Goal: Task Accomplishment & Management: Manage account settings

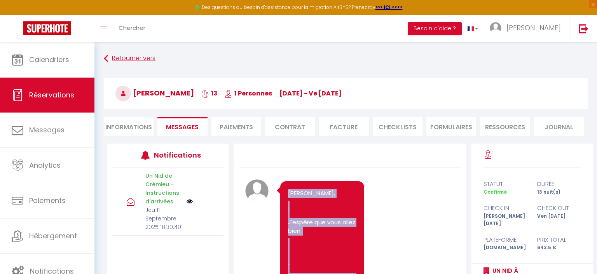
scroll to position [15, 0]
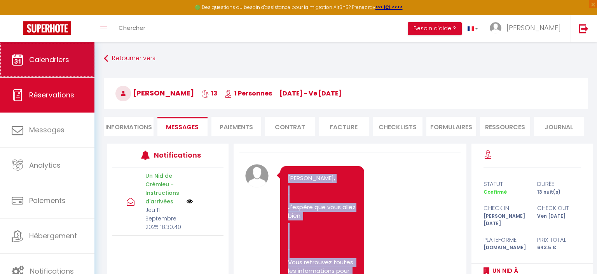
click at [49, 66] on link "Calendriers" at bounding box center [47, 59] width 94 height 35
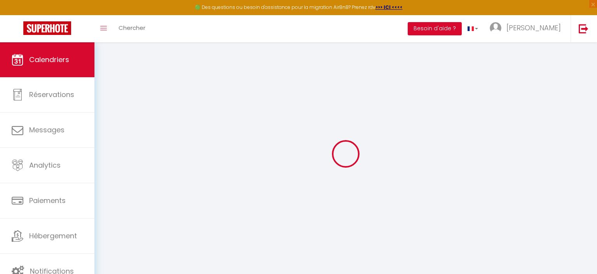
select select
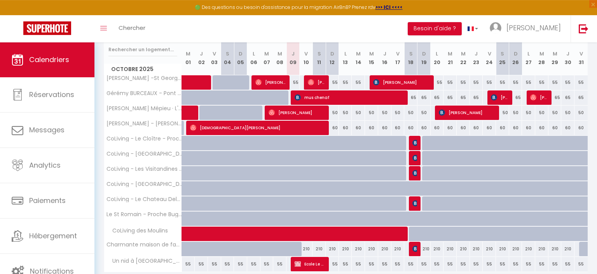
scroll to position [131, 0]
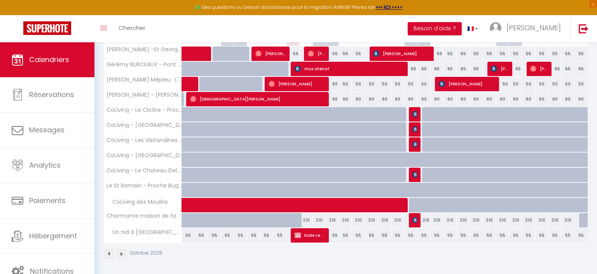
click at [415, 127] on img at bounding box center [415, 129] width 6 height 6
select select "OK"
select select "KO"
select select "0"
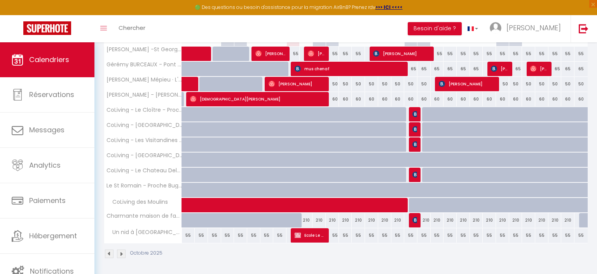
select select "1"
select select
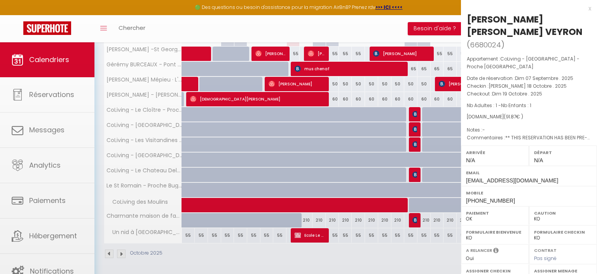
scroll to position [87, 0]
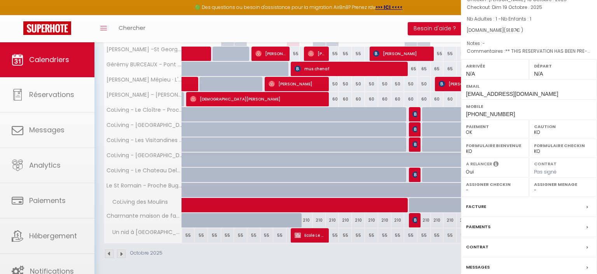
select select "42439"
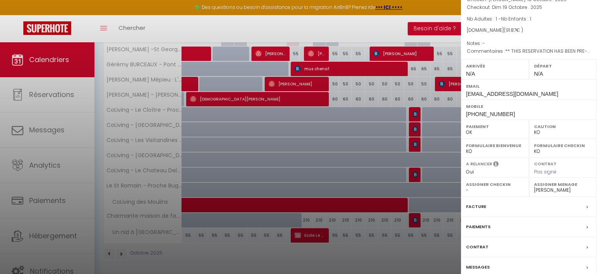
scroll to position [0, 0]
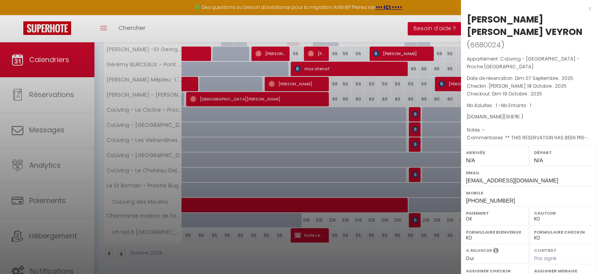
click at [416, 111] on div at bounding box center [298, 137] width 597 height 274
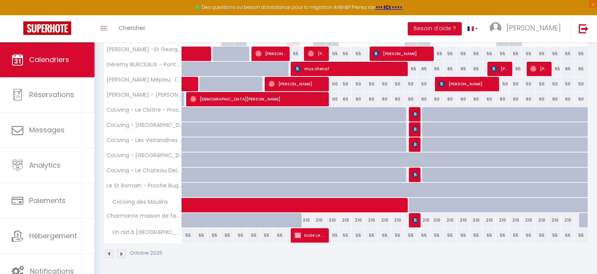
click at [416, 111] on img at bounding box center [415, 114] width 6 height 6
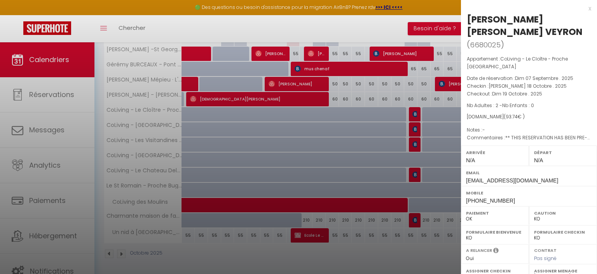
click at [416, 128] on div at bounding box center [298, 137] width 597 height 274
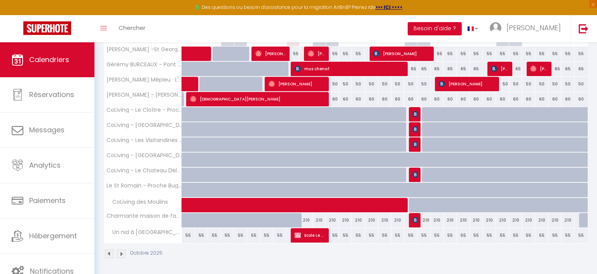
click at [416, 128] on body "🟢 Des questions ou besoin d'assistance pour la migration AirBnB? Prenez rdv >>>…" at bounding box center [298, 94] width 597 height 364
click at [414, 127] on img at bounding box center [415, 129] width 6 height 6
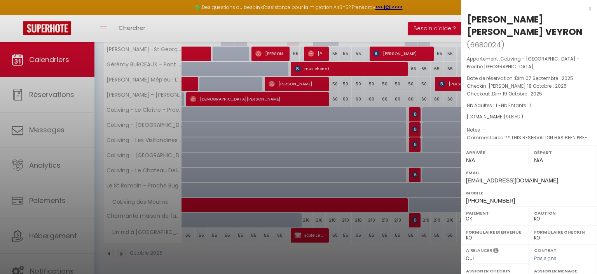
click at [417, 143] on div at bounding box center [298, 137] width 597 height 274
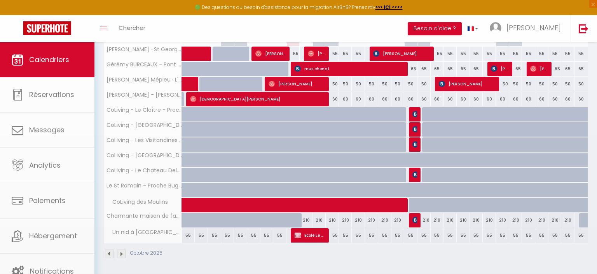
click at [417, 143] on body "🟢 Des questions ou besoin d'assistance pour la migration AirBnB? Prenez rdv >>>…" at bounding box center [298, 94] width 597 height 364
click at [417, 143] on img at bounding box center [415, 144] width 6 height 6
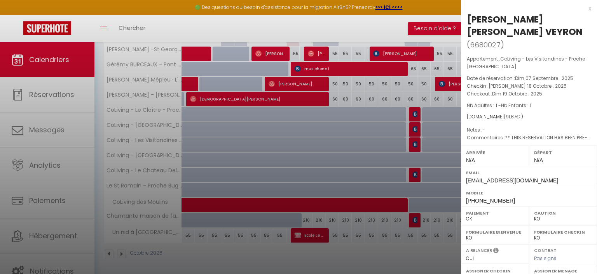
click at [417, 143] on div at bounding box center [298, 137] width 597 height 274
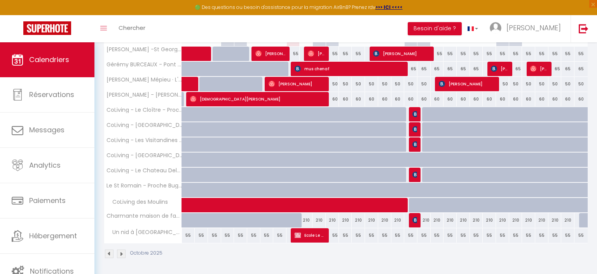
click at [415, 172] on img at bounding box center [415, 175] width 6 height 6
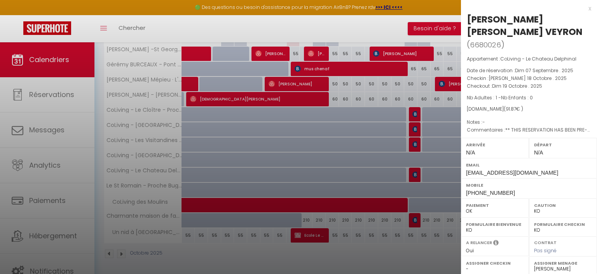
click at [393, 96] on div at bounding box center [298, 137] width 597 height 274
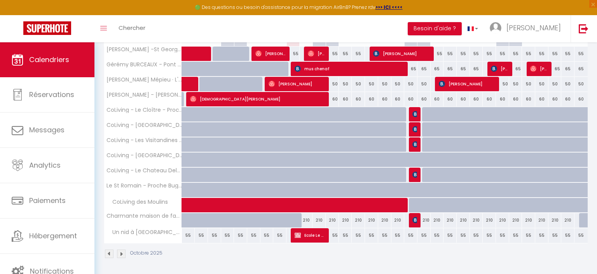
click at [417, 113] on tr "CoLiving - Le Cloître - Proche Lyon 50 50 60 60 50 50 50 50 50 60 60" at bounding box center [346, 114] width 484 height 15
click at [416, 114] on img at bounding box center [415, 114] width 6 height 6
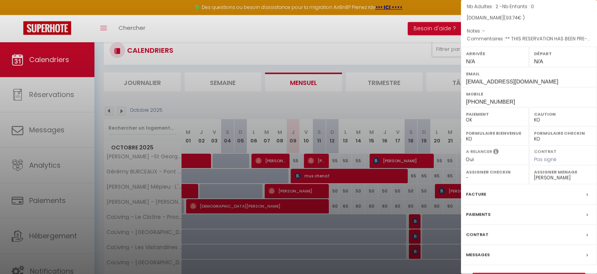
scroll to position [48, 0]
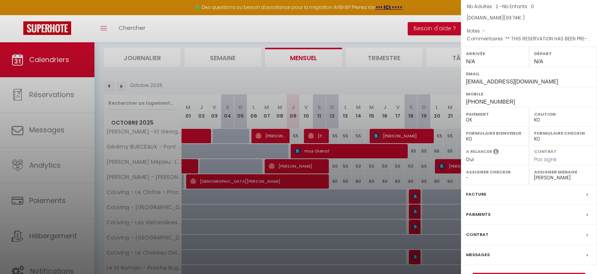
click at [301, 152] on div at bounding box center [298, 137] width 597 height 274
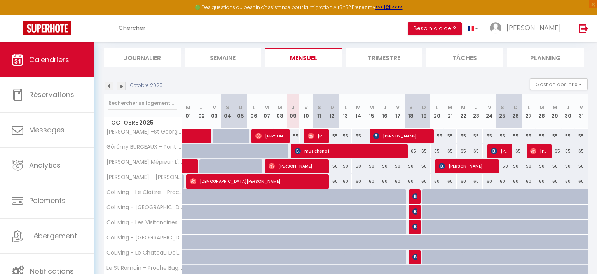
click at [302, 152] on span "mus chenaf" at bounding box center [350, 151] width 110 height 15
select select "OK"
select select "48507"
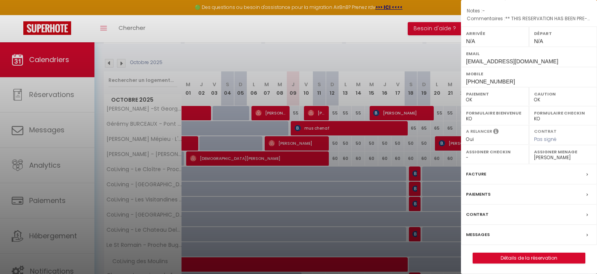
scroll to position [131, 0]
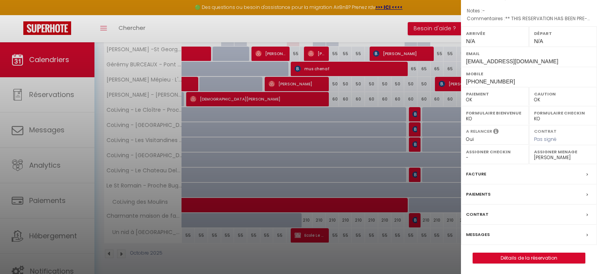
click at [318, 235] on div at bounding box center [298, 137] width 597 height 274
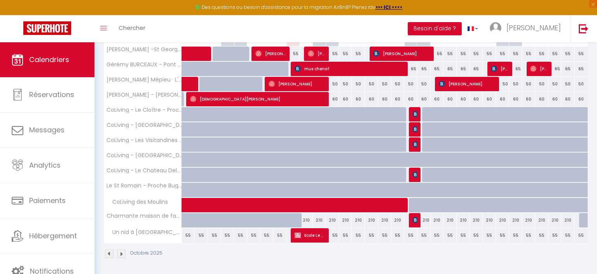
click at [312, 238] on span "Ecole Le Petit Daim" at bounding box center [310, 235] width 31 height 15
select select "KO"
select select "42439"
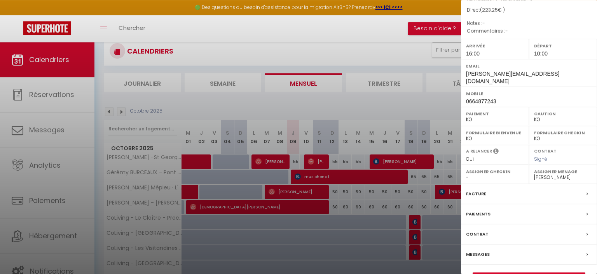
scroll to position [41, 0]
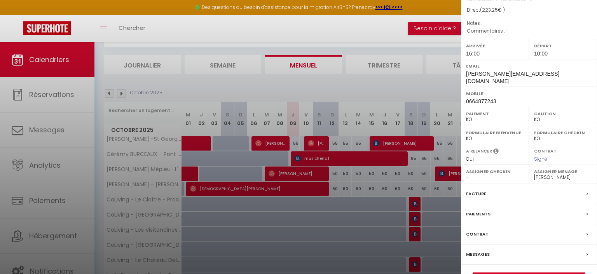
click at [403, 178] on div at bounding box center [298, 137] width 597 height 274
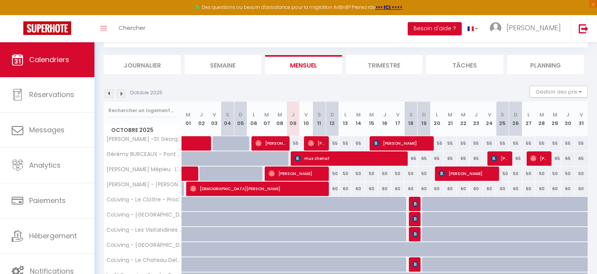
click at [415, 208] on span "[PERSON_NAME] [PERSON_NAME] VEYRON" at bounding box center [414, 204] width 4 height 15
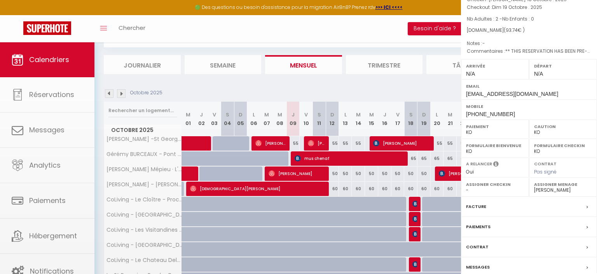
select select "OK"
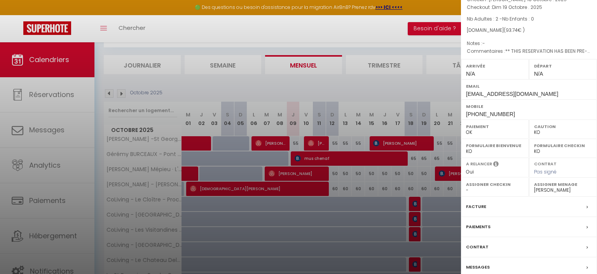
select select
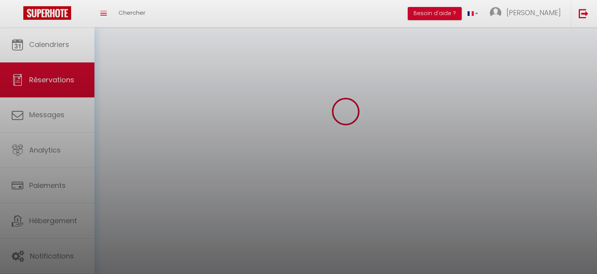
select select
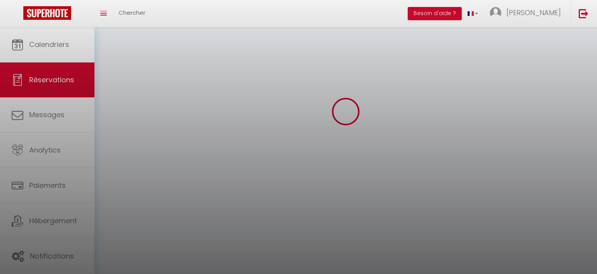
select select
checkbox input "false"
select select
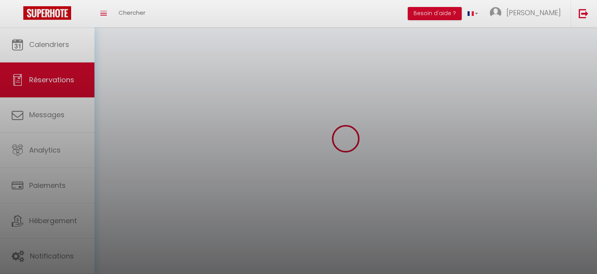
select select
checkbox input "false"
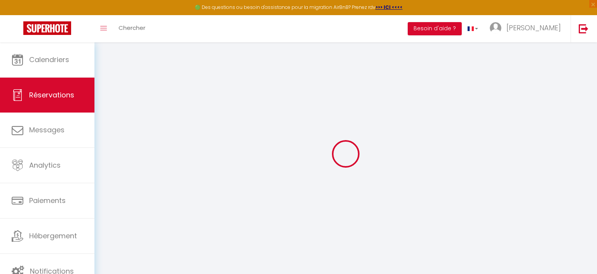
select select
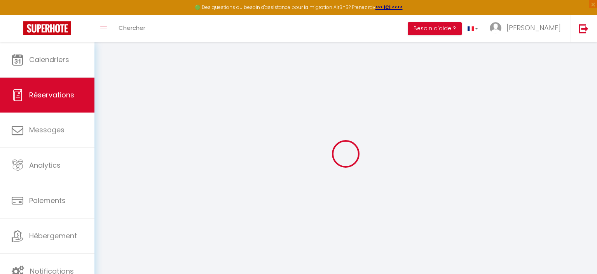
select select
checkbox input "false"
select select
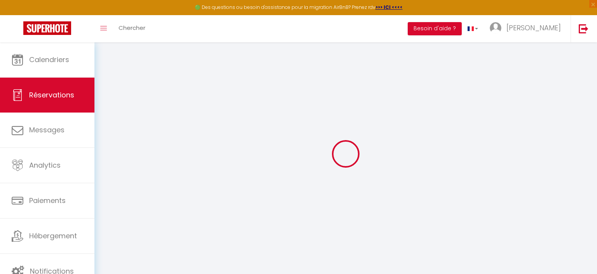
select select
checkbox input "false"
select select
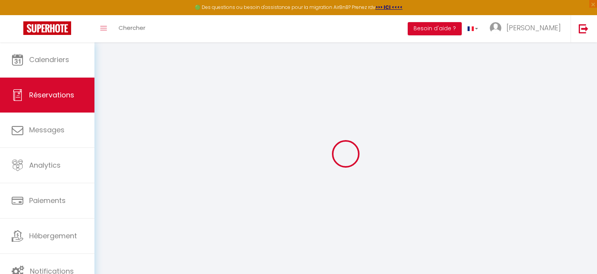
type input "[PERSON_NAME] [PERSON_NAME]"
type input "VEYRON"
type input "[EMAIL_ADDRESS][DOMAIN_NAME]"
type input "[PHONE_NUMBER]"
type input "38220"
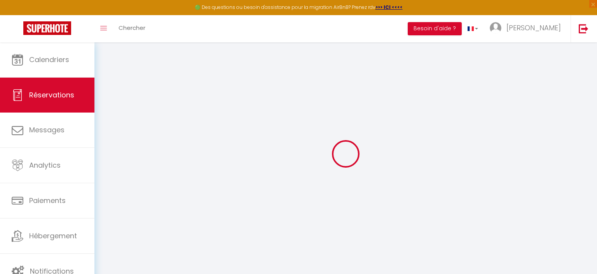
type input "[STREET_ADDRESS]"
type input "LAFFREY"
select select "FR"
type input "15.3"
type input "5.17"
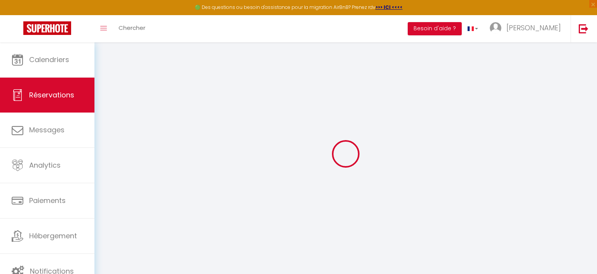
select select "55734"
select select "1"
select select
type input "2"
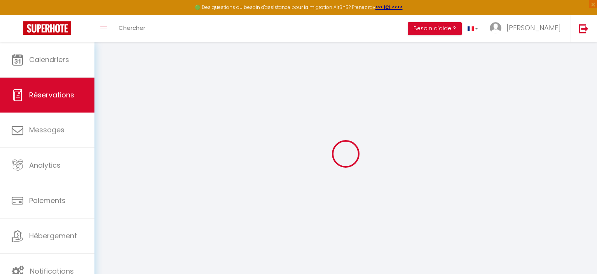
select select "12"
select select
type input "60"
checkbox input "false"
type input "0"
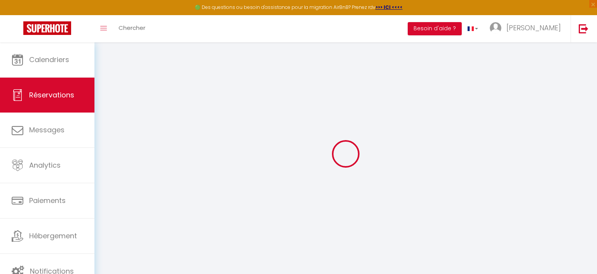
select select "2"
type input "36"
type input "0"
select select
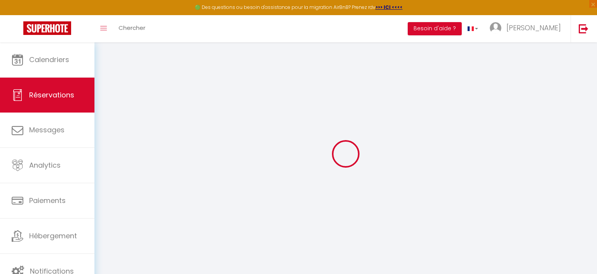
select select
select select "14"
checkbox input "false"
select select
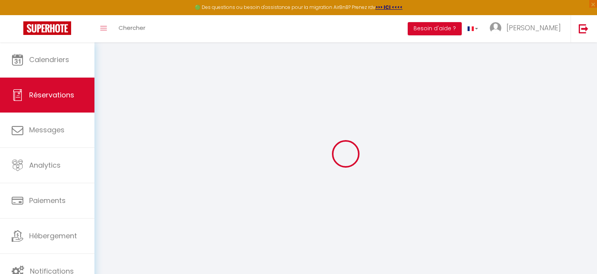
checkbox input "false"
select select
checkbox input "false"
select select
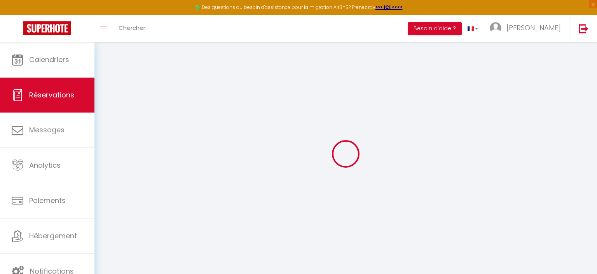
select select
checkbox input "false"
type textarea "** THIS RESERVATION HAS BEEN PRE-PAID ** Reservation has a cancellation grace p…"
type input "30"
type input "3.74"
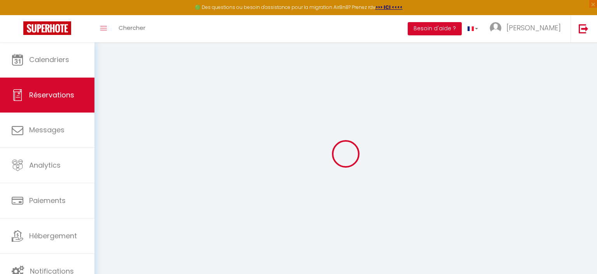
select select
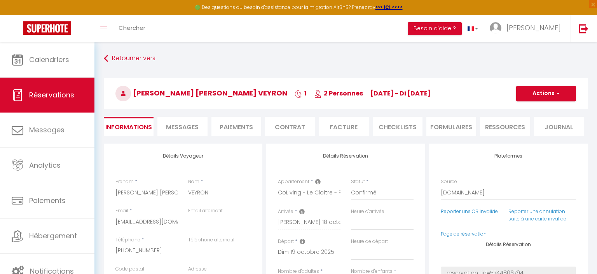
checkbox input "false"
select select
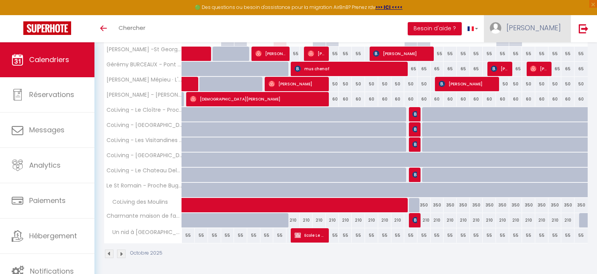
scroll to position [131, 0]
click at [546, 32] on span "[PERSON_NAME]" at bounding box center [533, 28] width 54 height 10
click at [531, 56] on link "Paramètres" at bounding box center [540, 53] width 58 height 13
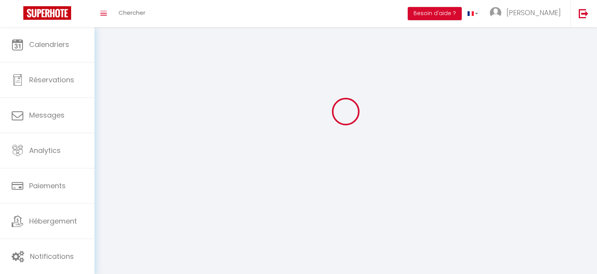
select select "fr"
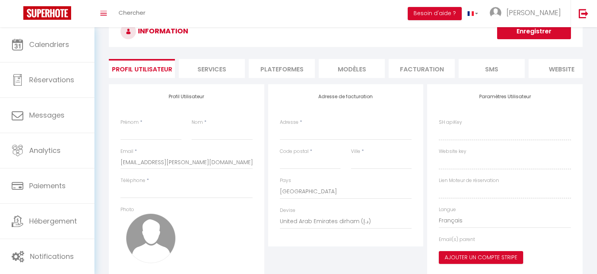
type input "[PERSON_NAME]"
type input "GOYET"
type input "0651709035"
type input "84 impasse des Oliviers"
type input "38460"
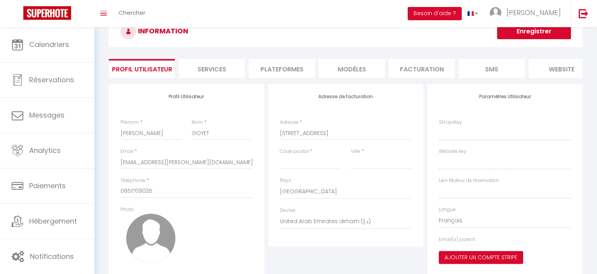
type input "TREPT"
select select "28"
type input "glmYlypIW9oj4c96DbmP33PKy"
type input "a4TGd083LXnhVpnscdMRHtcaO"
type input "https://app.superhote.com/#/get-available-rentals/a4TGd083LXnhVpnscdMRHtcaO"
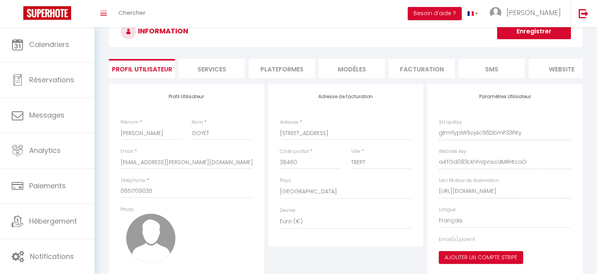
scroll to position [34, 0]
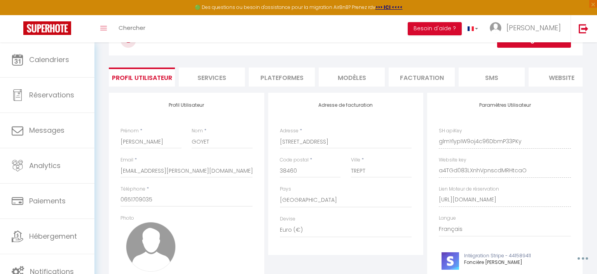
click at [287, 77] on li "Plateformes" at bounding box center [282, 77] width 66 height 19
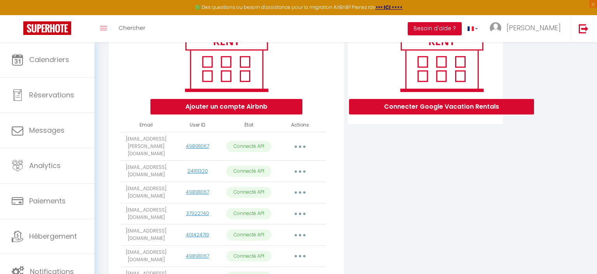
scroll to position [192, 0]
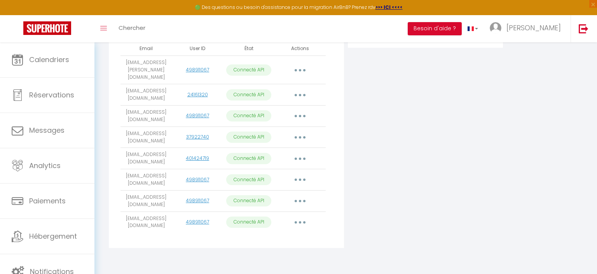
click at [302, 176] on button "button" at bounding box center [300, 180] width 22 height 12
click at [281, 196] on link "Importer les appartements" at bounding box center [266, 197] width 86 height 13
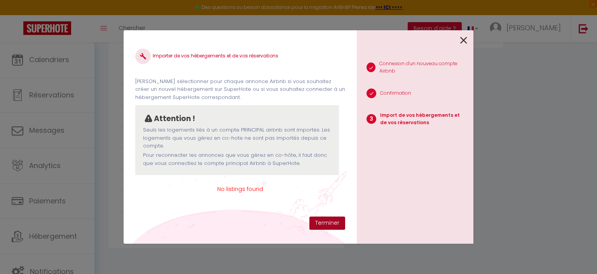
click at [335, 222] on button "Terminer" at bounding box center [327, 223] width 36 height 13
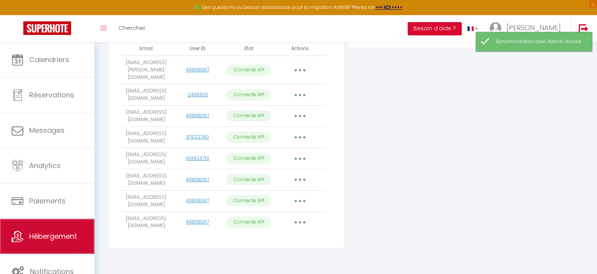
click at [58, 233] on span "Hébergement" at bounding box center [53, 237] width 48 height 10
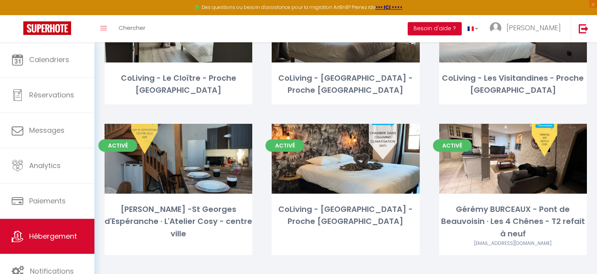
scroll to position [123, 0]
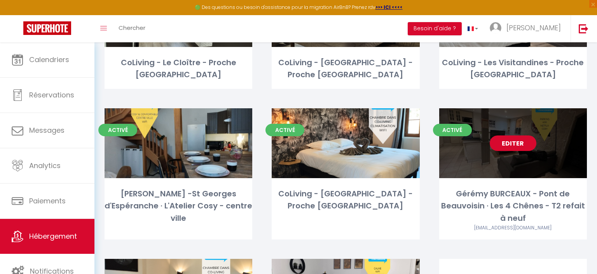
click at [520, 139] on link "Editer" at bounding box center [513, 144] width 47 height 16
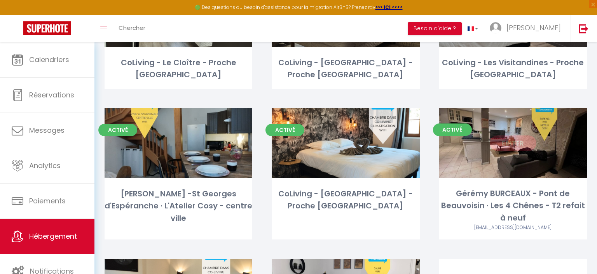
click at [509, 145] on link "Editer" at bounding box center [513, 144] width 47 height 16
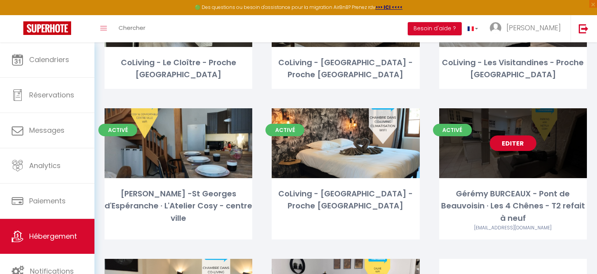
click at [507, 145] on link "Editer" at bounding box center [513, 144] width 47 height 16
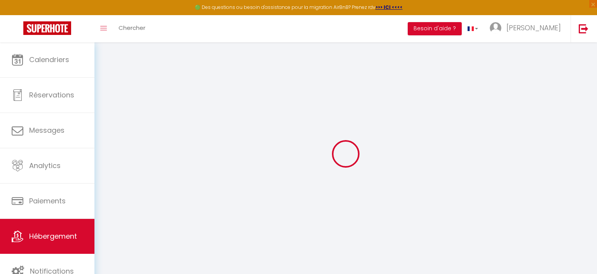
select select
checkbox input "false"
checkbox input "true"
checkbox input "false"
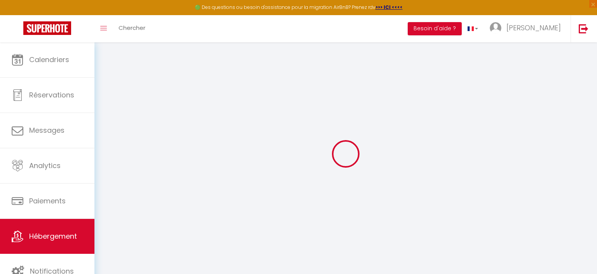
select select
checkbox input "false"
checkbox input "true"
checkbox input "false"
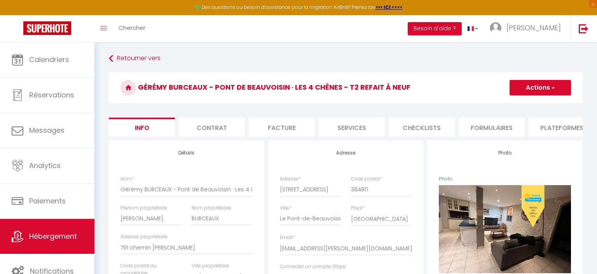
click at [559, 127] on li "Plateformes" at bounding box center [562, 127] width 66 height 19
select select
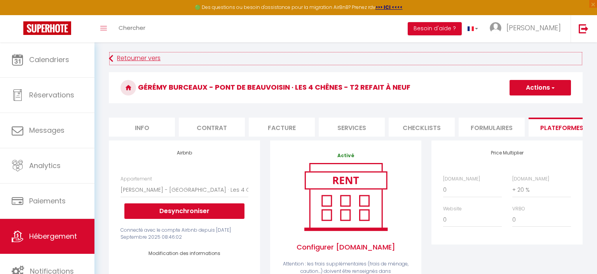
click at [117, 56] on link "Retourner vers" at bounding box center [346, 59] width 474 height 14
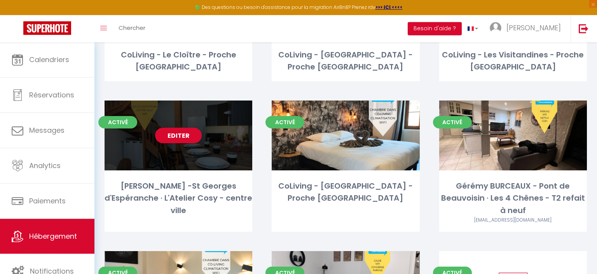
scroll to position [164, 0]
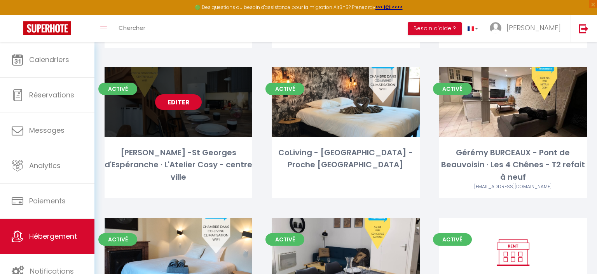
click at [171, 101] on link "Editer" at bounding box center [178, 102] width 47 height 16
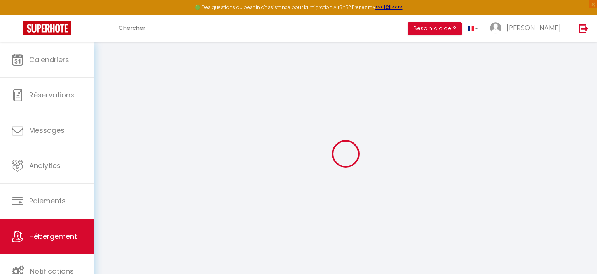
select select
checkbox input "false"
checkbox input "true"
checkbox input "false"
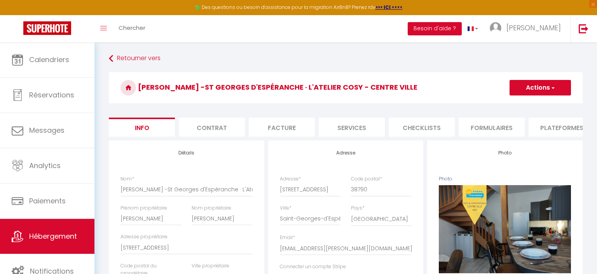
select select
checkbox input "false"
checkbox input "true"
checkbox input "false"
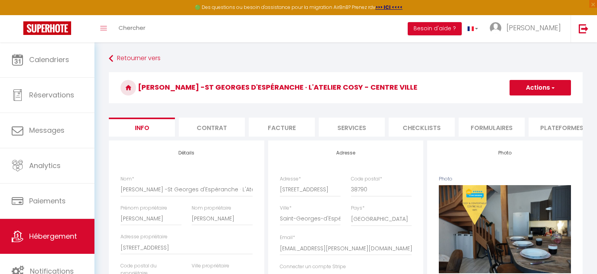
click at [549, 128] on li "Plateformes" at bounding box center [562, 127] width 66 height 19
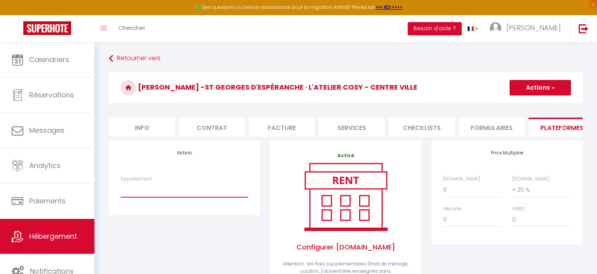
click at [209, 192] on select "Maison de ville avec jardin - elodie.tsalapatis@gmail.com" at bounding box center [184, 190] width 128 height 15
click at [112, 60] on icon at bounding box center [111, 59] width 4 height 14
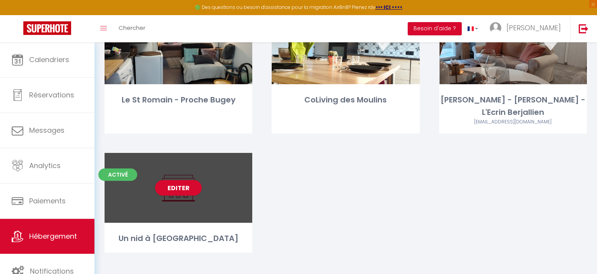
scroll to position [513, 0]
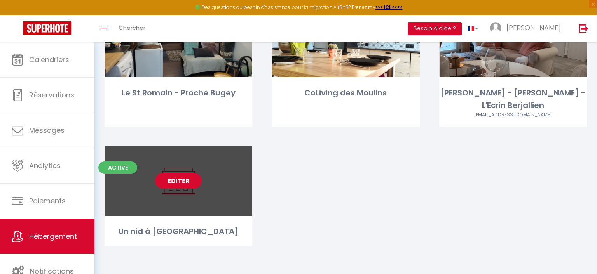
click at [179, 181] on link "Editer" at bounding box center [178, 181] width 47 height 16
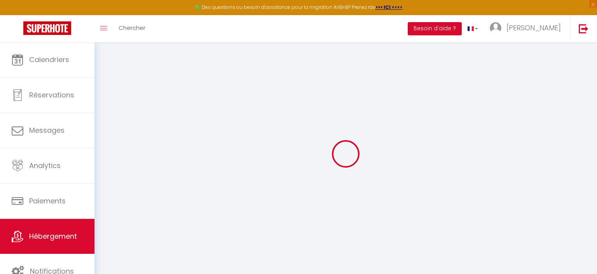
checkbox input "false"
checkbox input "true"
checkbox input "false"
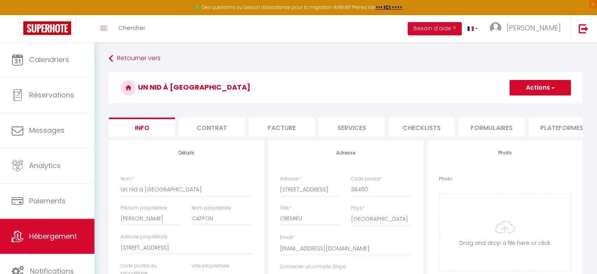
checkbox input "false"
checkbox input "true"
checkbox input "false"
click at [548, 128] on li "Plateformes" at bounding box center [562, 127] width 66 height 19
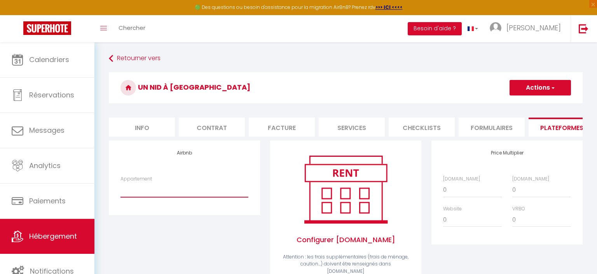
click at [120, 183] on select "Maison de ville avec jardin - elodie.tsalapatis@gmail.com" at bounding box center [184, 190] width 128 height 15
click at [166, 189] on select "Maison de ville avec jardin - elodie.tsalapatis@gmail.com" at bounding box center [184, 190] width 128 height 15
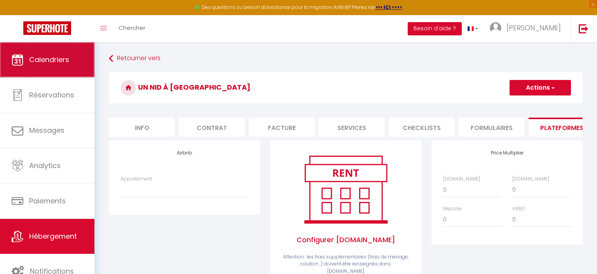
click at [59, 61] on span "Calendriers" at bounding box center [49, 60] width 40 height 10
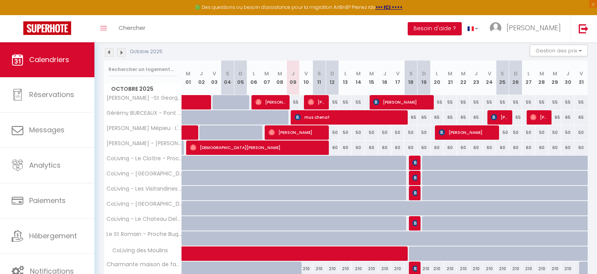
scroll to position [41, 0]
